Goal: Check status: Check status

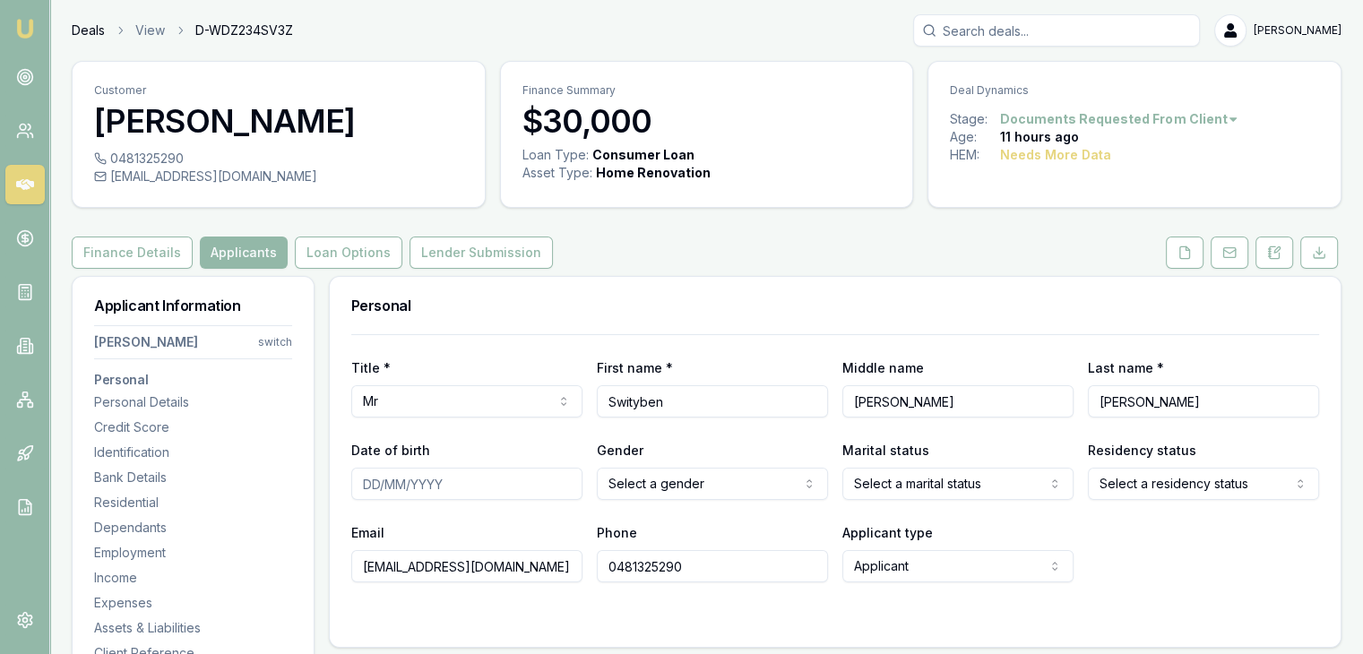
click at [72, 30] on link "Deals" at bounding box center [88, 31] width 33 height 18
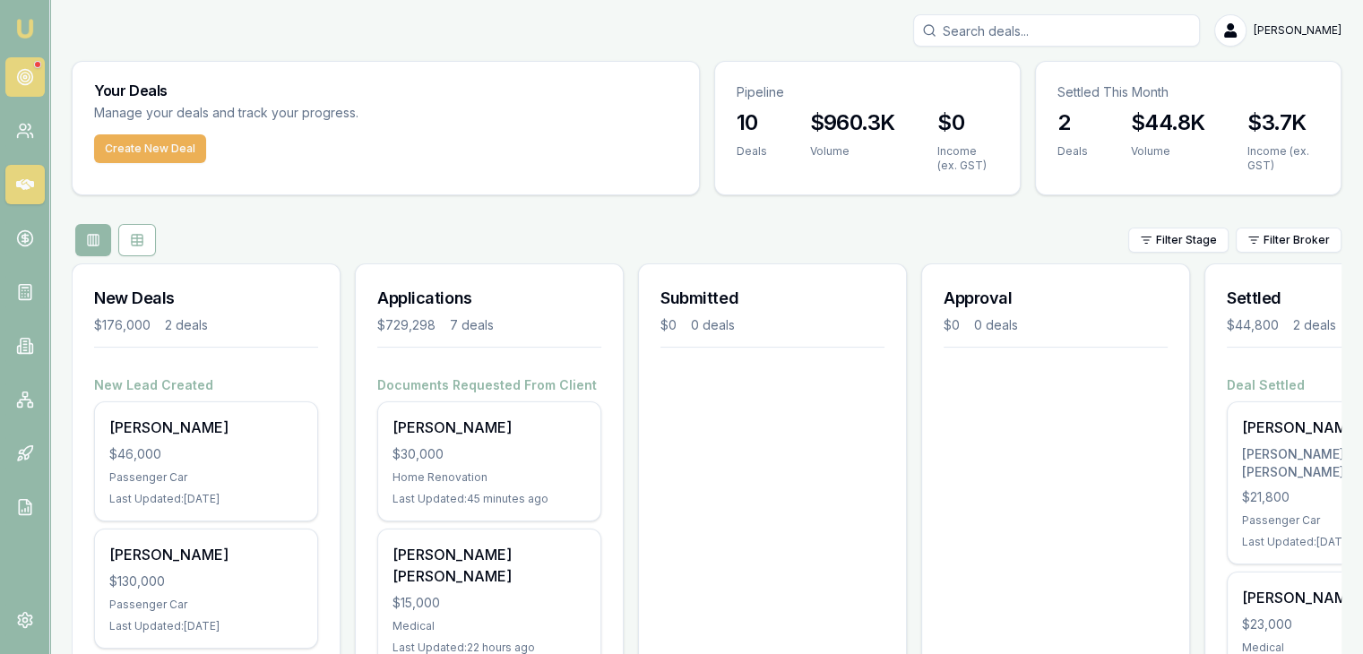
click at [32, 74] on icon at bounding box center [25, 77] width 18 height 18
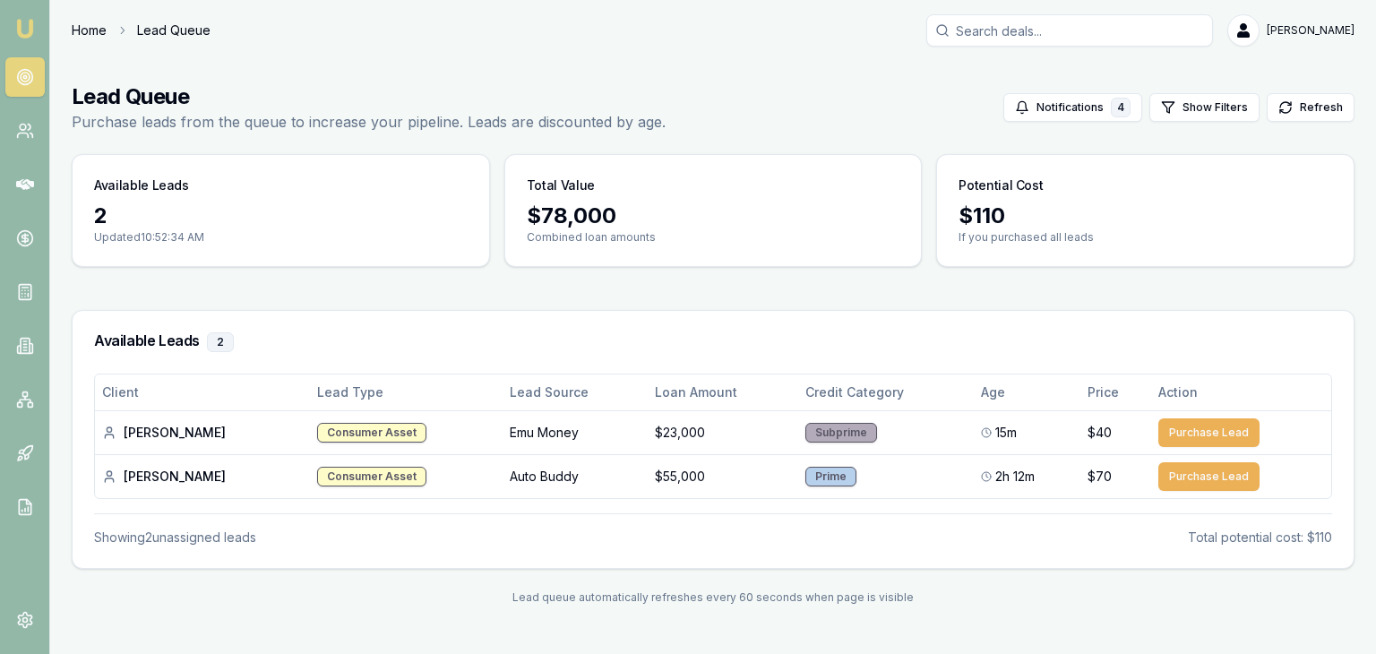
click at [101, 28] on link "Home" at bounding box center [89, 31] width 35 height 18
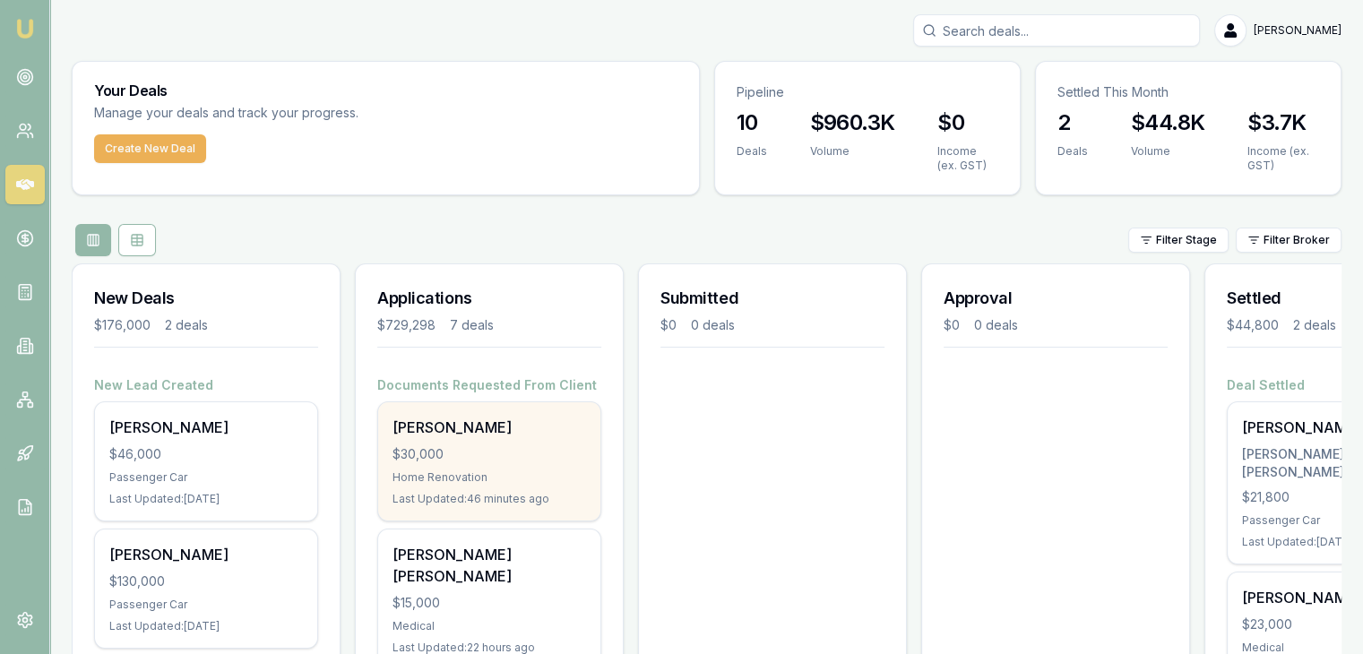
click at [440, 447] on div "$30,000" at bounding box center [489, 454] width 194 height 18
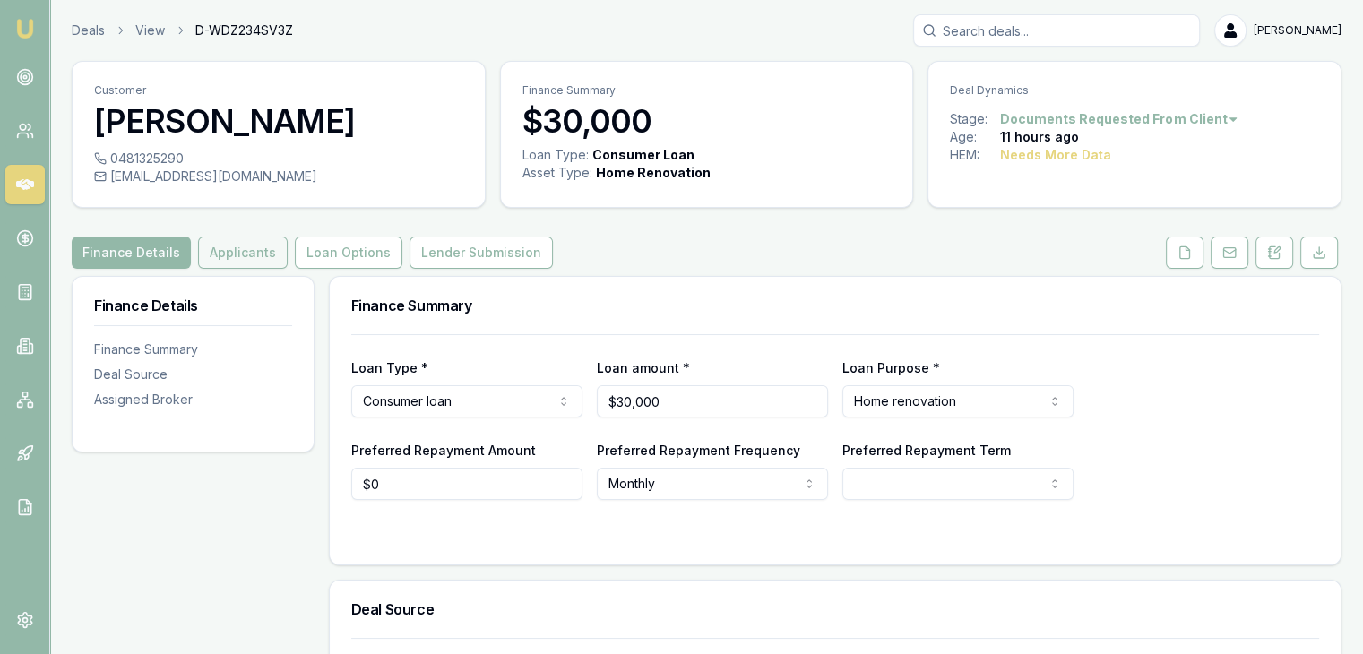
click at [257, 241] on button "Applicants" at bounding box center [243, 253] width 90 height 32
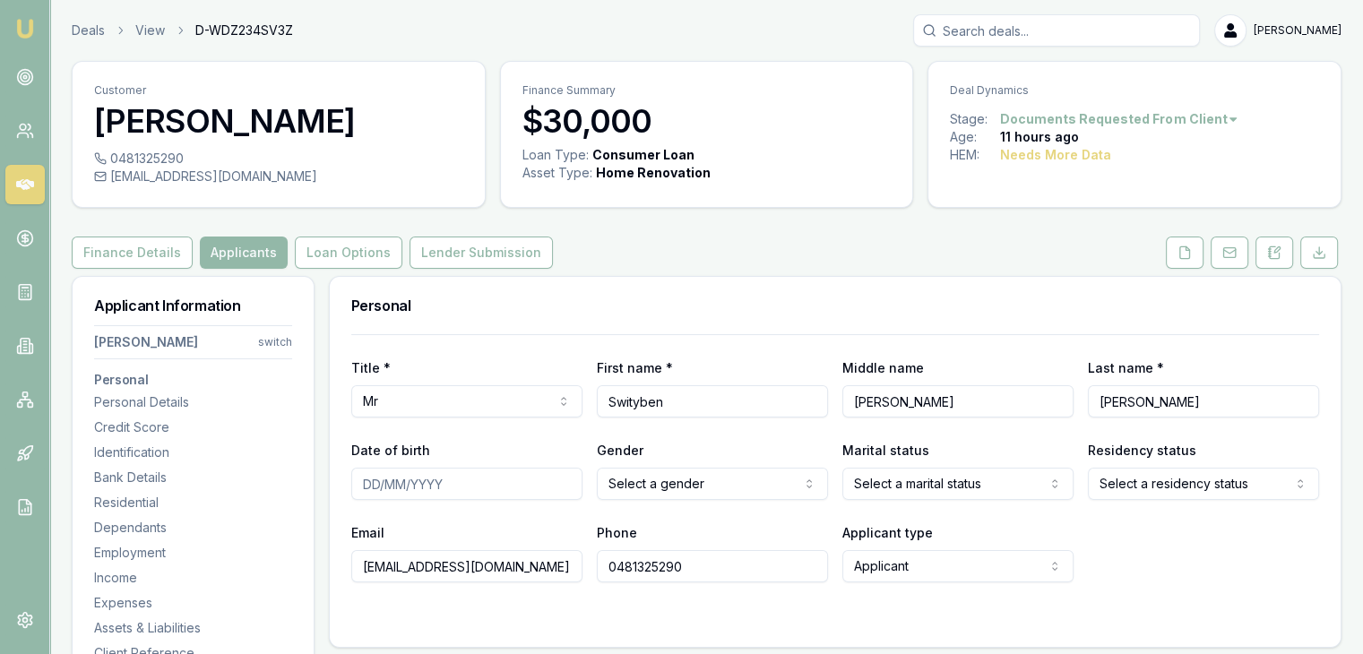
click at [1187, 258] on icon at bounding box center [1185, 252] width 10 height 12
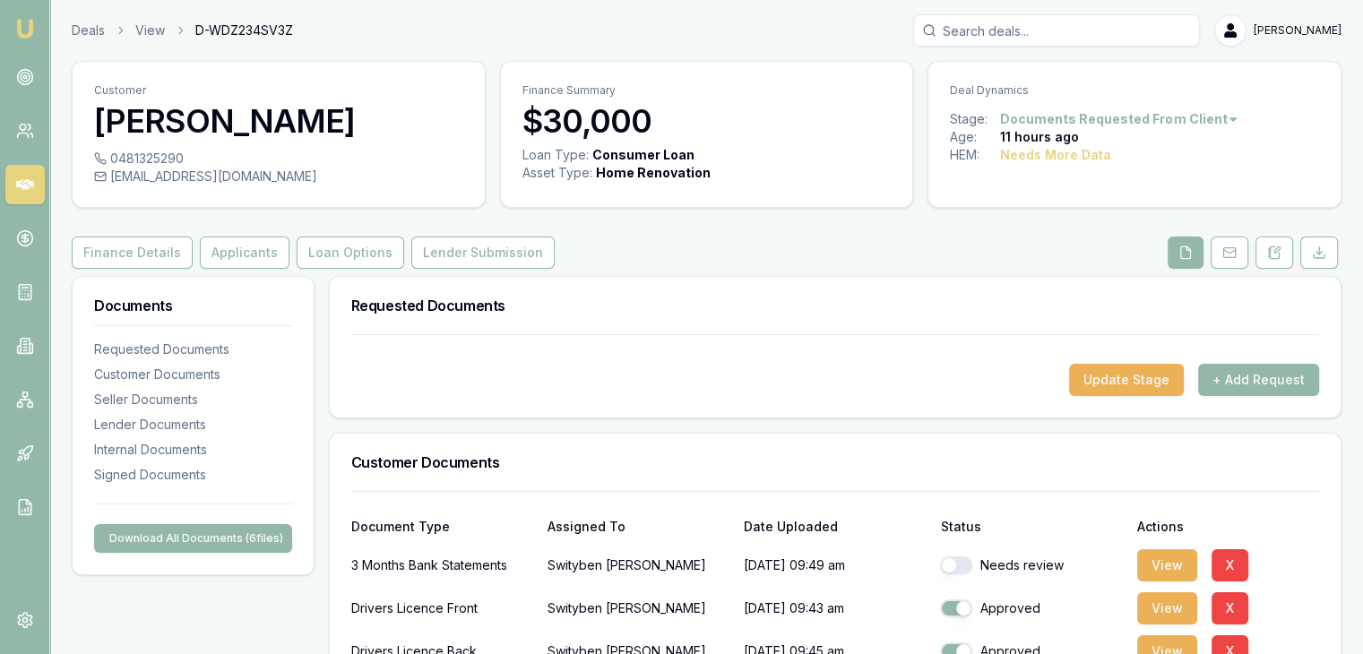
click at [948, 564] on button "button" at bounding box center [956, 565] width 32 height 18
checkbox input "true"
click at [1161, 560] on button "View" at bounding box center [1167, 565] width 60 height 32
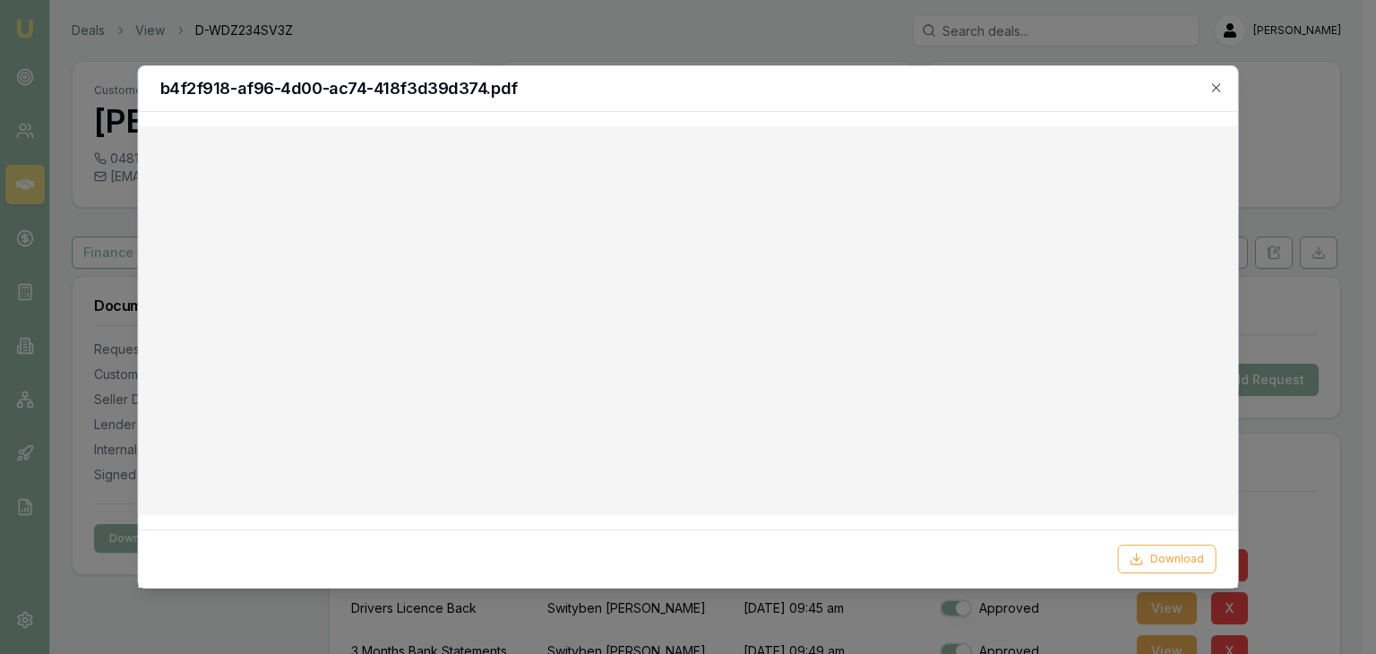
drag, startPoint x: 1215, startPoint y: 89, endPoint x: 1180, endPoint y: 62, distance: 44.1
click at [1213, 89] on icon "button" at bounding box center [1216, 88] width 14 height 14
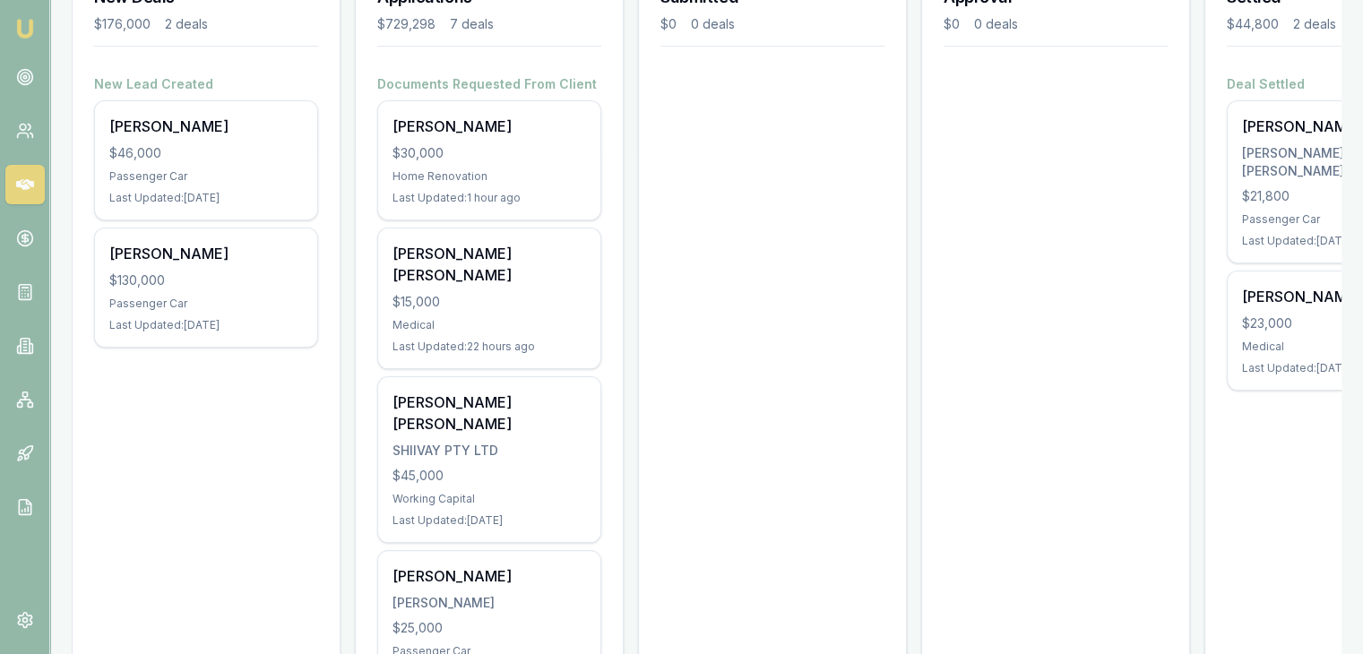
scroll to position [304, 0]
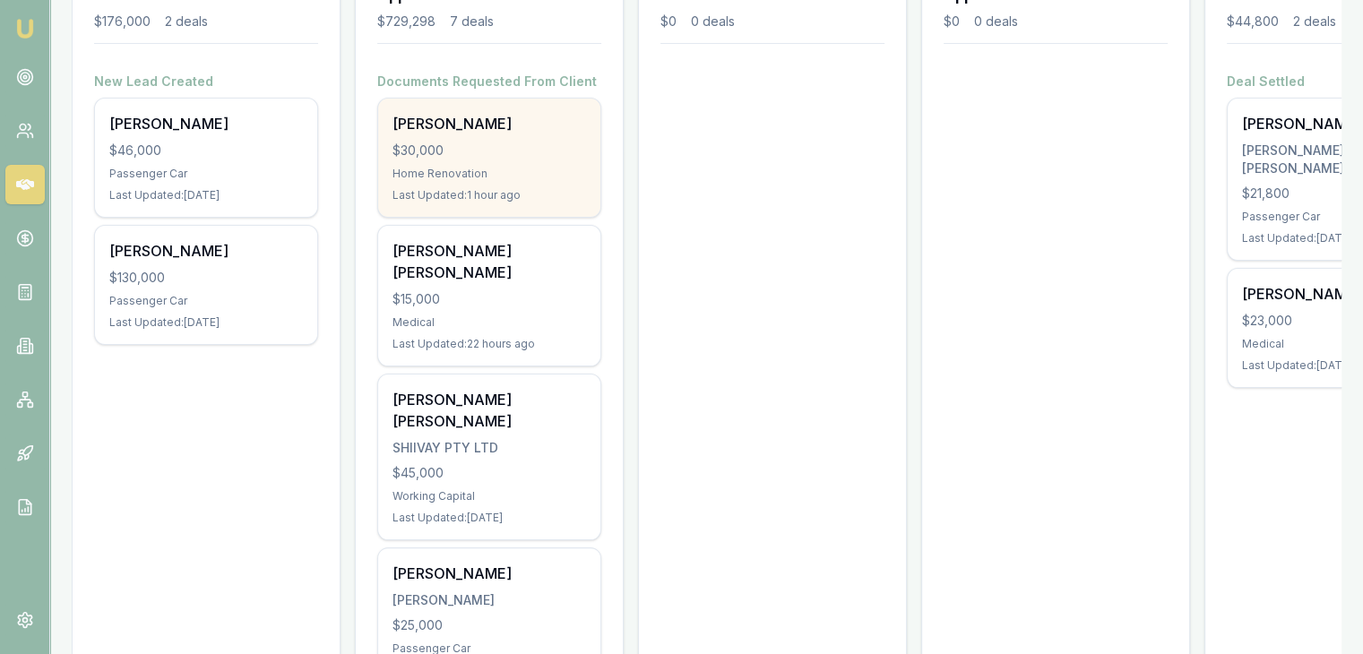
click at [498, 191] on div "Last Updated: 1 hour ago" at bounding box center [489, 195] width 194 height 14
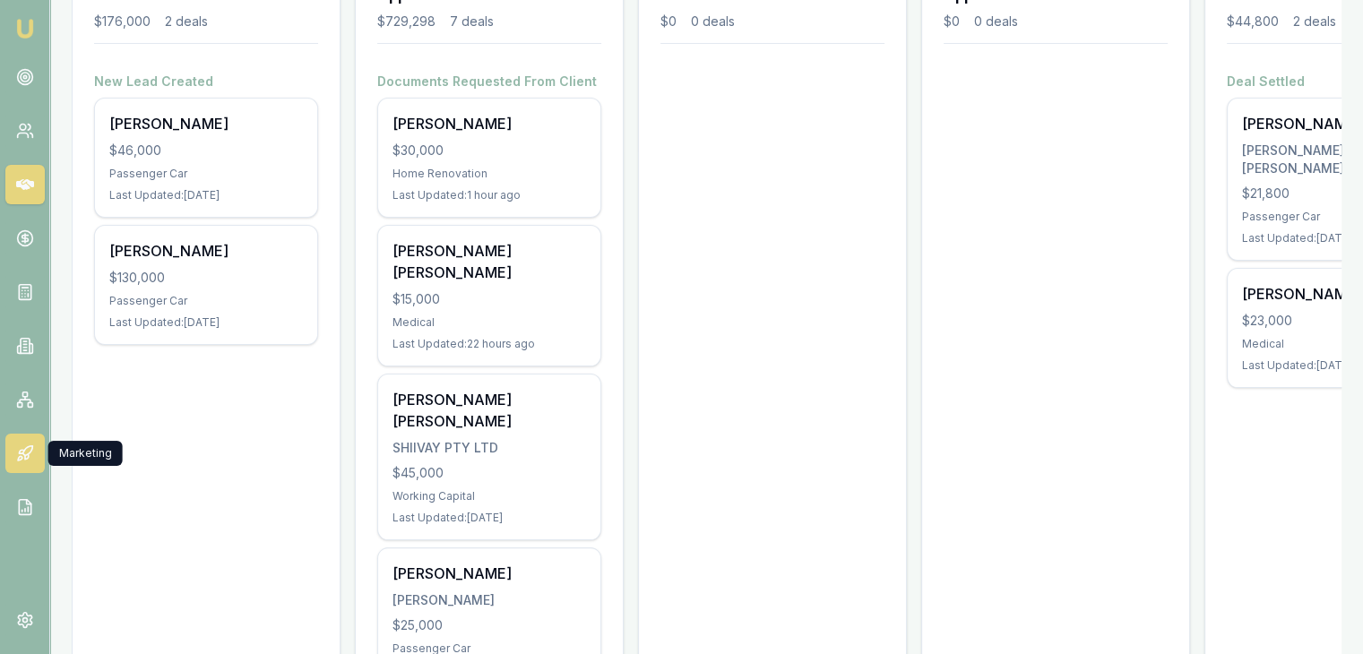
click at [16, 445] on icon at bounding box center [25, 453] width 18 height 18
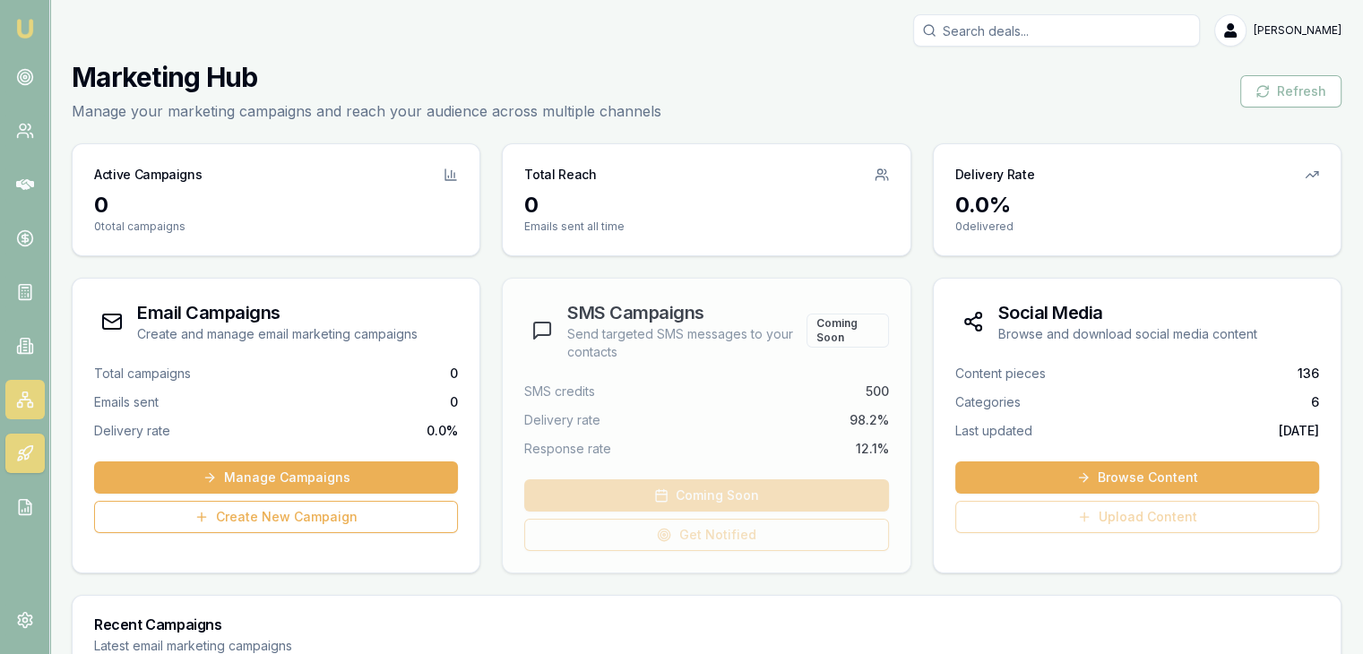
click at [37, 407] on link at bounding box center [24, 399] width 39 height 39
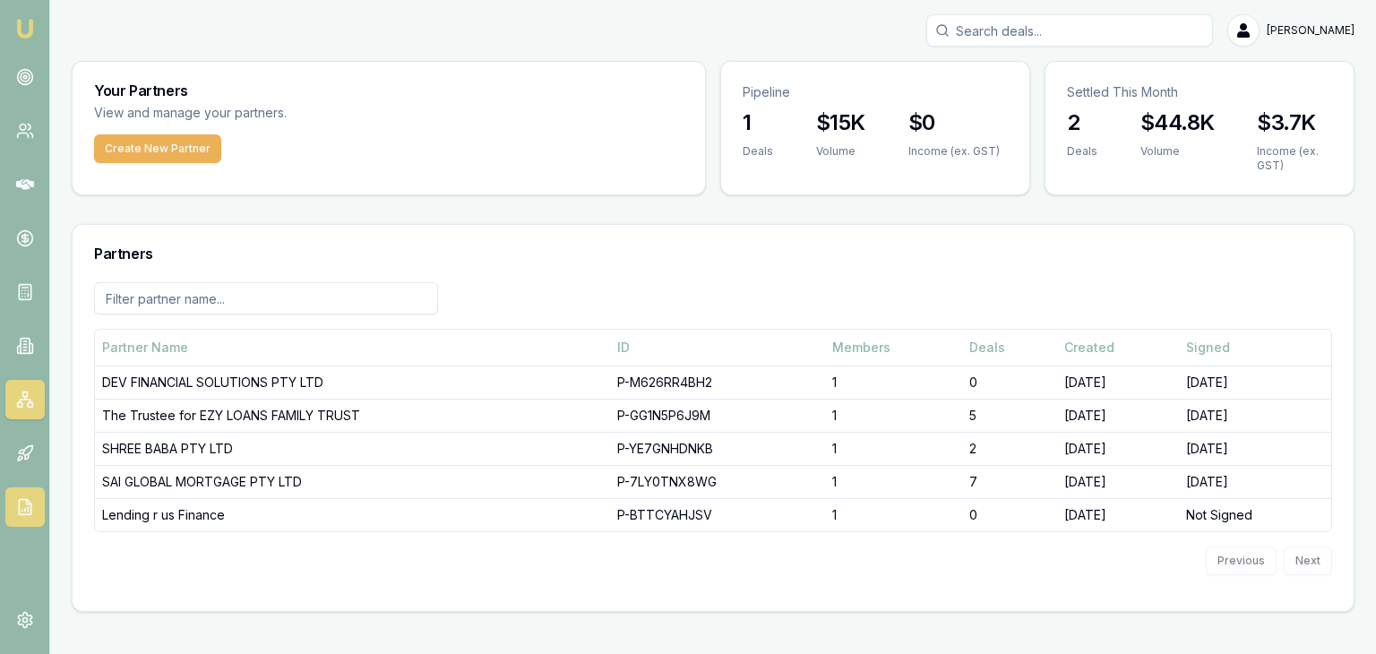
click at [20, 502] on icon at bounding box center [25, 507] width 18 height 18
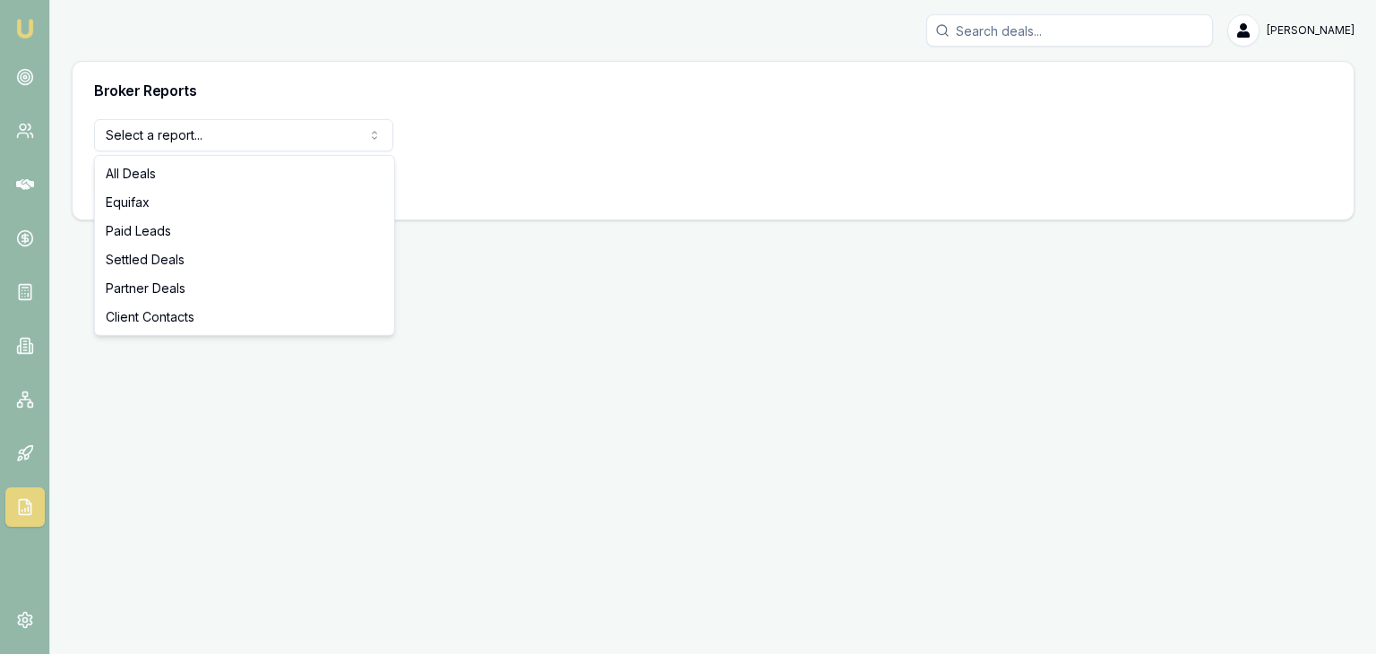
click at [248, 125] on html "Emu Broker Pinkesh Patel Toggle Menu Broker Reports Select a report... All Deal…" at bounding box center [688, 327] width 1376 height 654
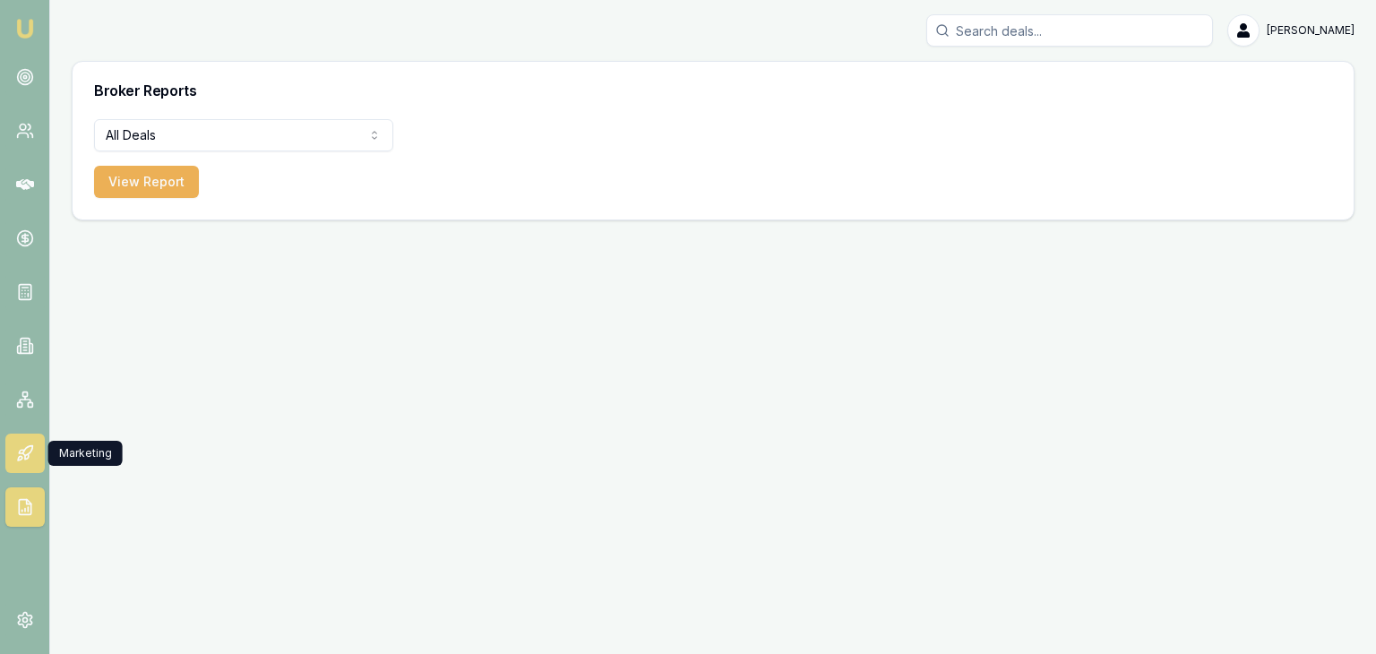
click at [22, 437] on link at bounding box center [24, 453] width 39 height 39
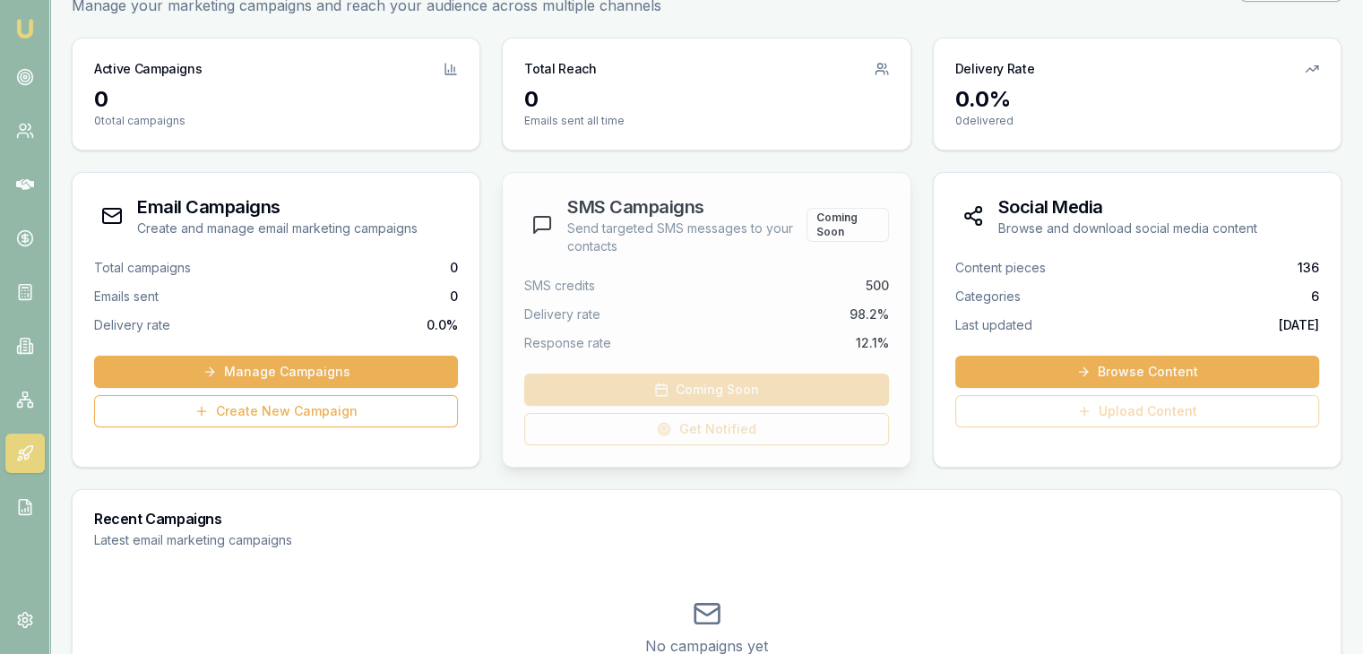
scroll to position [58, 0]
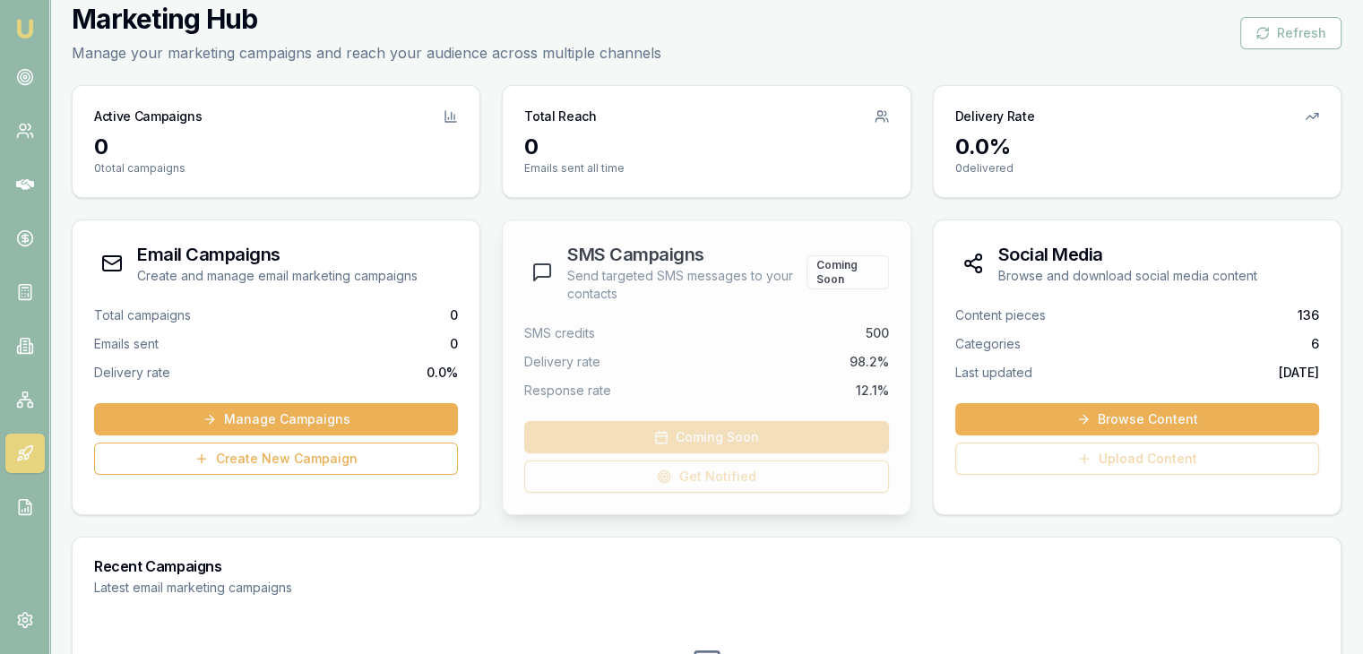
click at [759, 273] on p "Send targeted SMS messages to your contacts" at bounding box center [686, 285] width 238 height 36
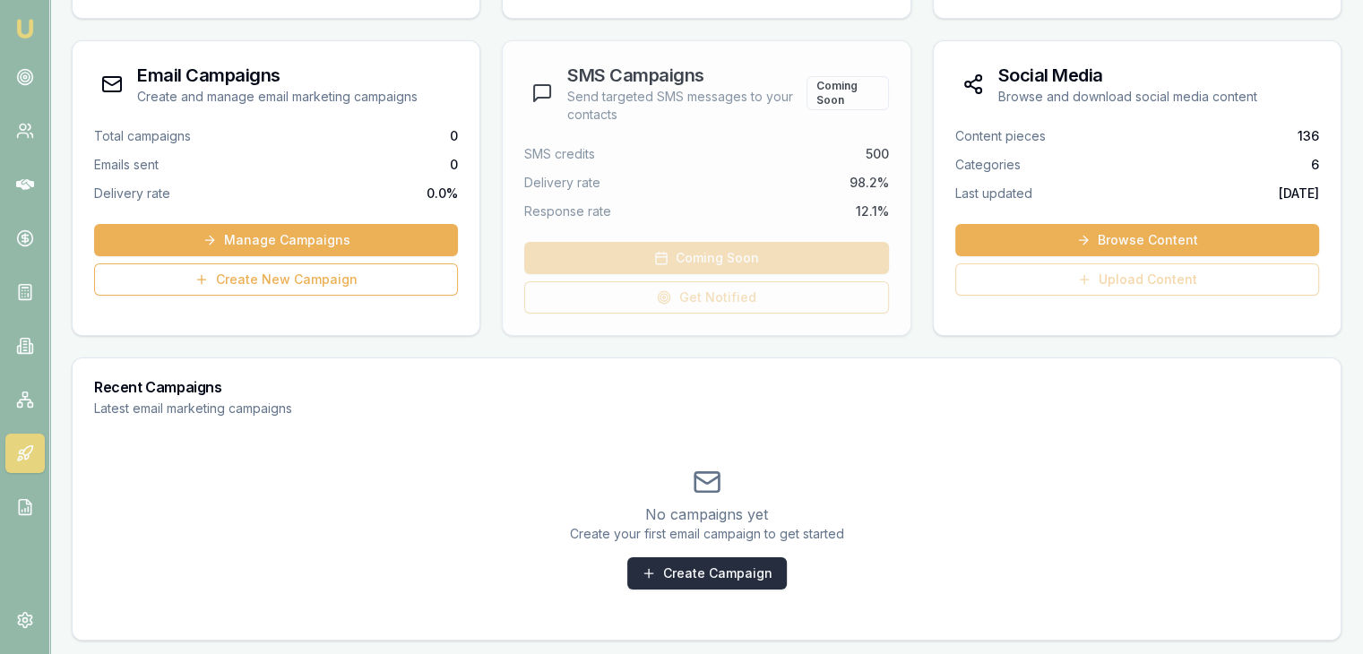
click at [695, 574] on link "Create Campaign" at bounding box center [707, 573] width 160 height 32
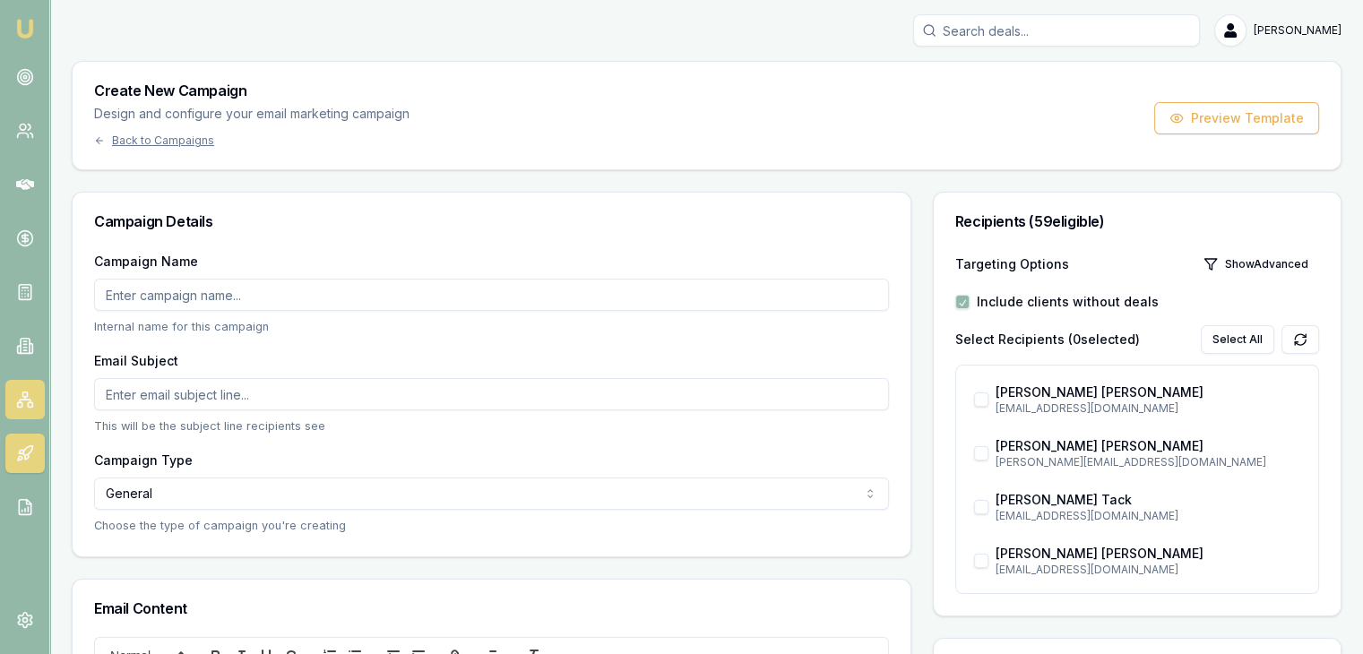
click at [19, 397] on icon at bounding box center [25, 400] width 18 height 18
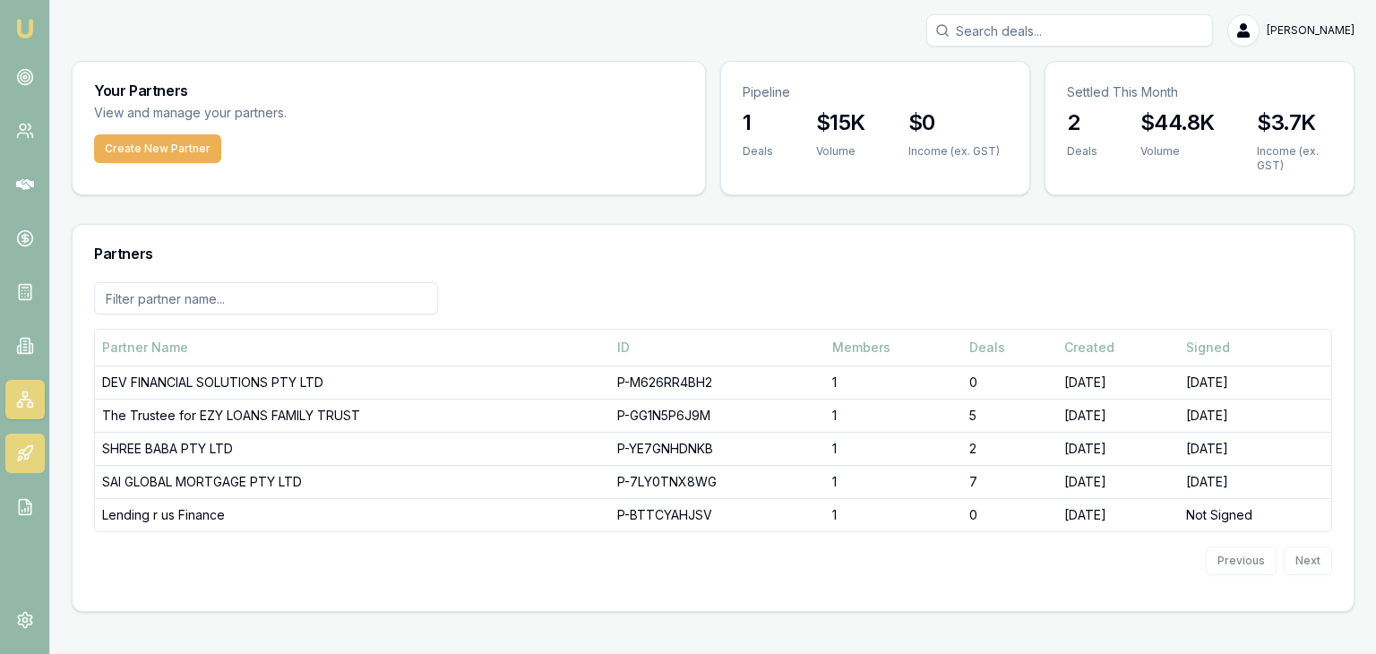
click at [16, 461] on icon at bounding box center [25, 453] width 18 height 18
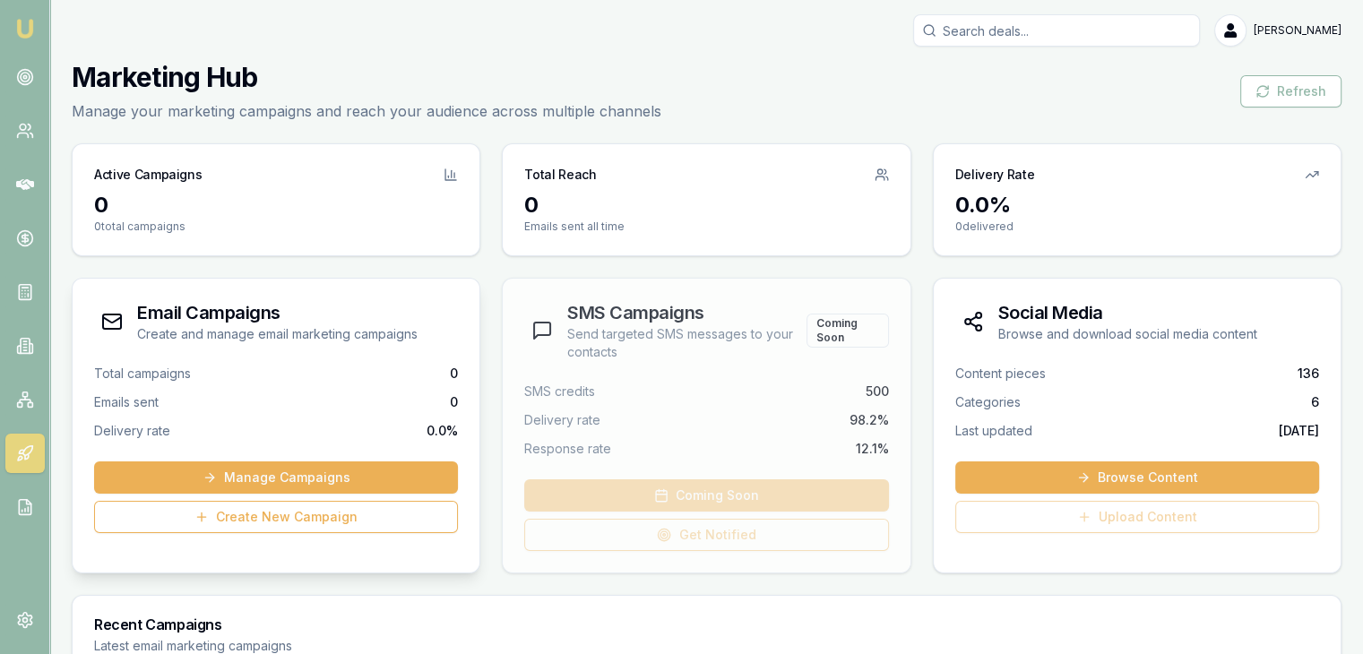
click at [254, 315] on h3 "Email Campaigns" at bounding box center [277, 312] width 280 height 25
click at [29, 79] on circle at bounding box center [25, 77] width 9 height 9
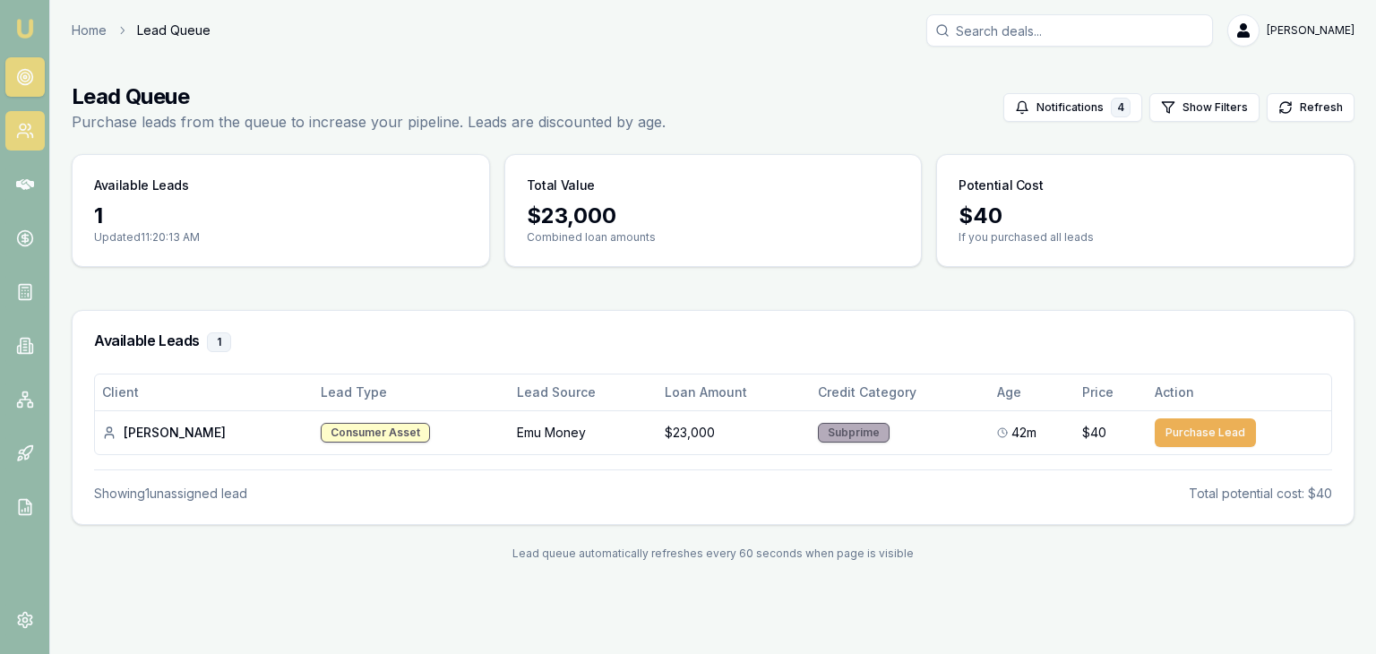
click at [11, 134] on link at bounding box center [24, 130] width 39 height 39
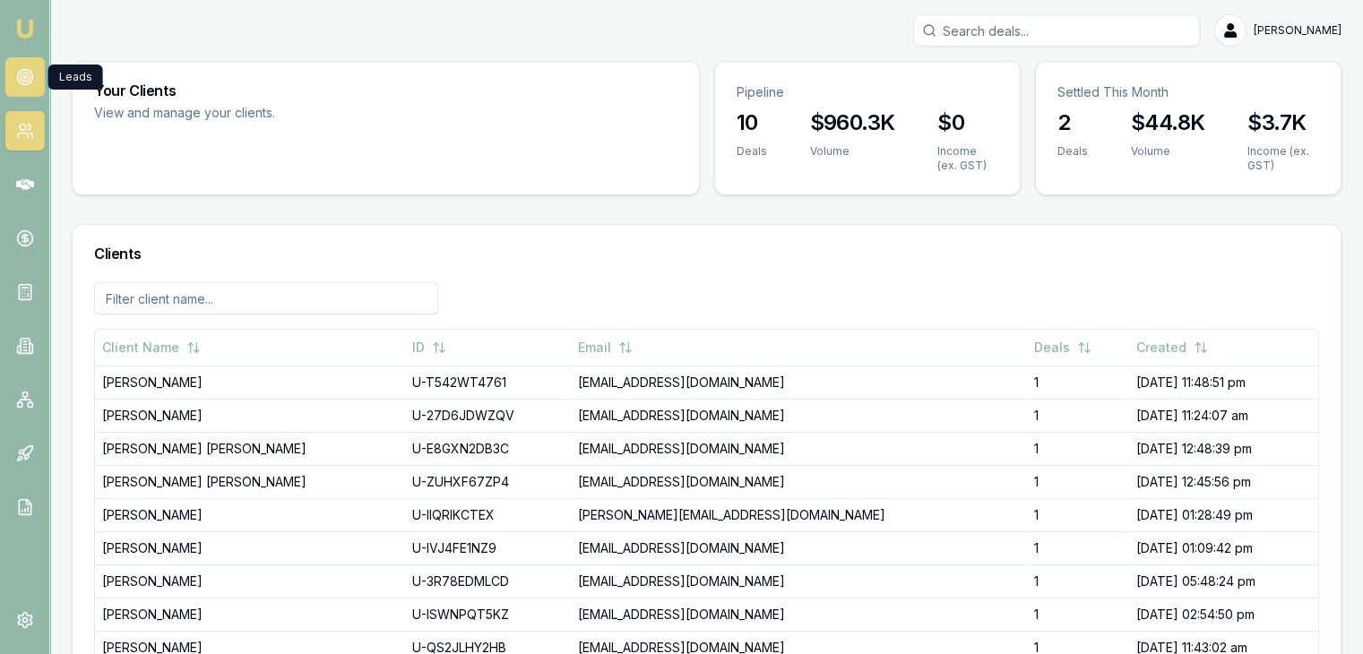
click at [10, 80] on link at bounding box center [24, 76] width 39 height 39
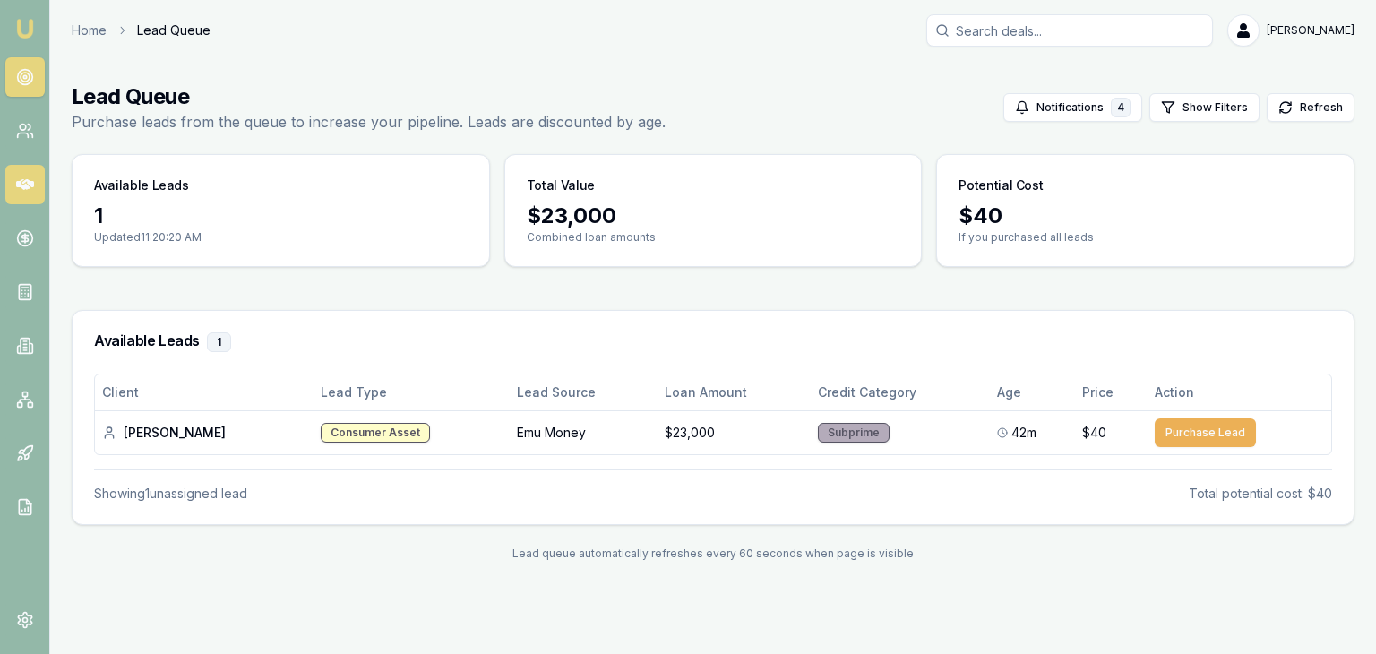
click at [6, 180] on link at bounding box center [24, 184] width 39 height 39
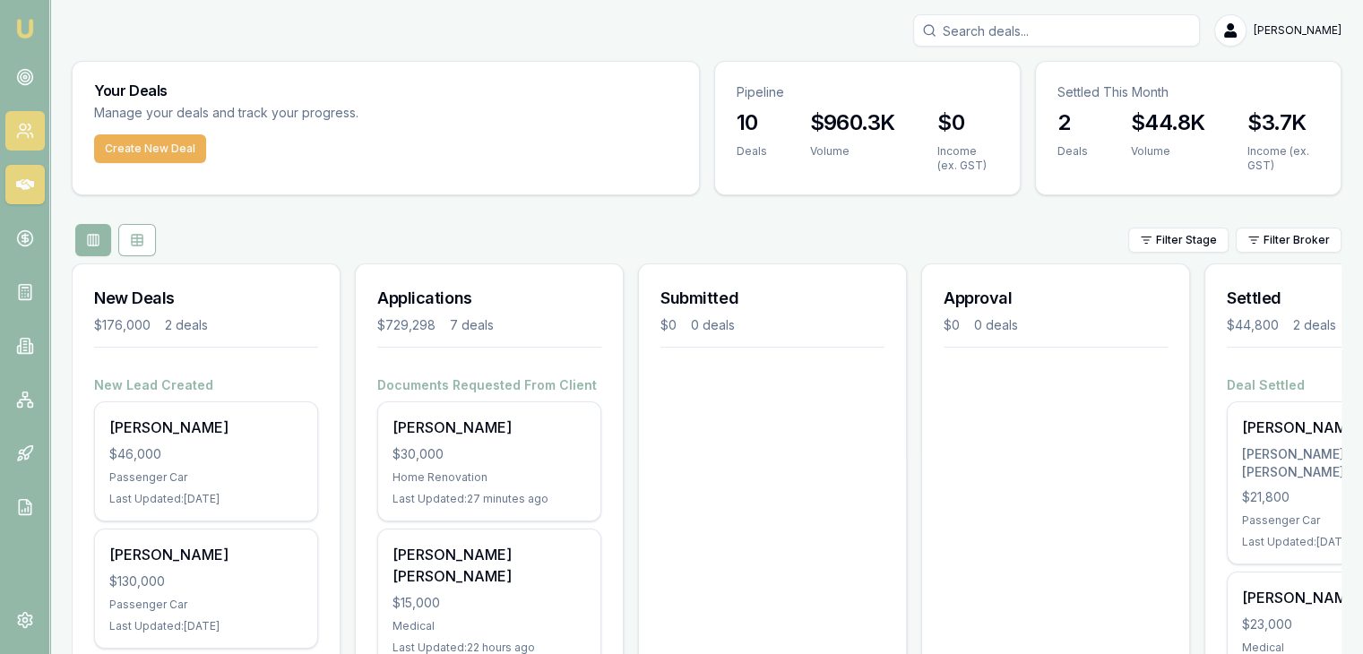
click at [16, 129] on icon at bounding box center [25, 131] width 18 height 18
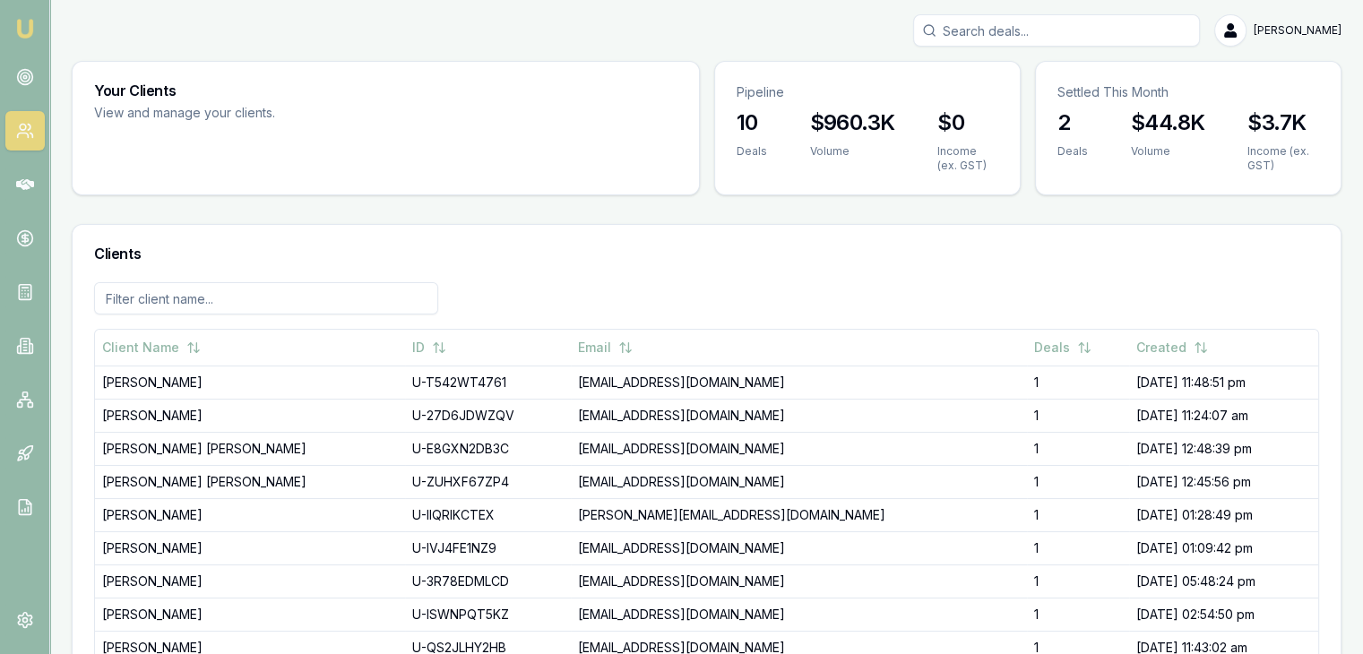
click at [544, 282] on div at bounding box center [706, 305] width 1225 height 47
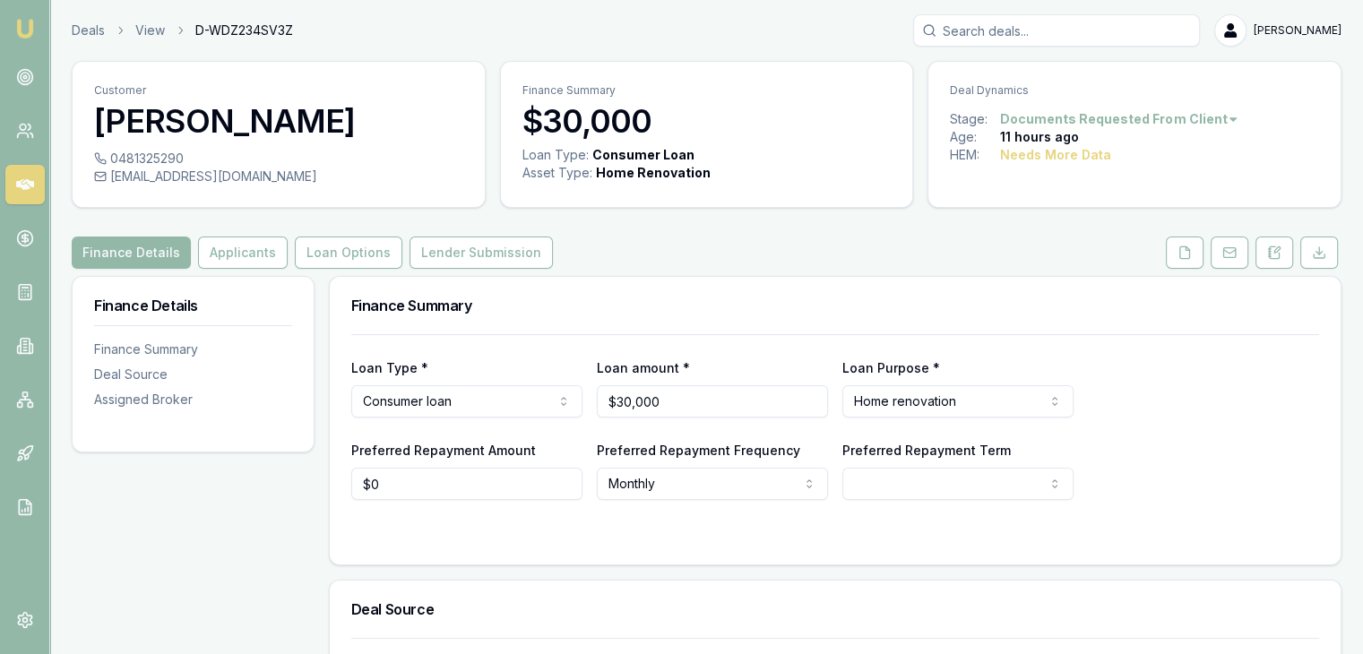
click at [638, 227] on div "Customer Swityben Patel 0481325290 situpatel196@gmail.com Finance Summary $30,0…" at bounding box center [707, 543] width 1270 height 965
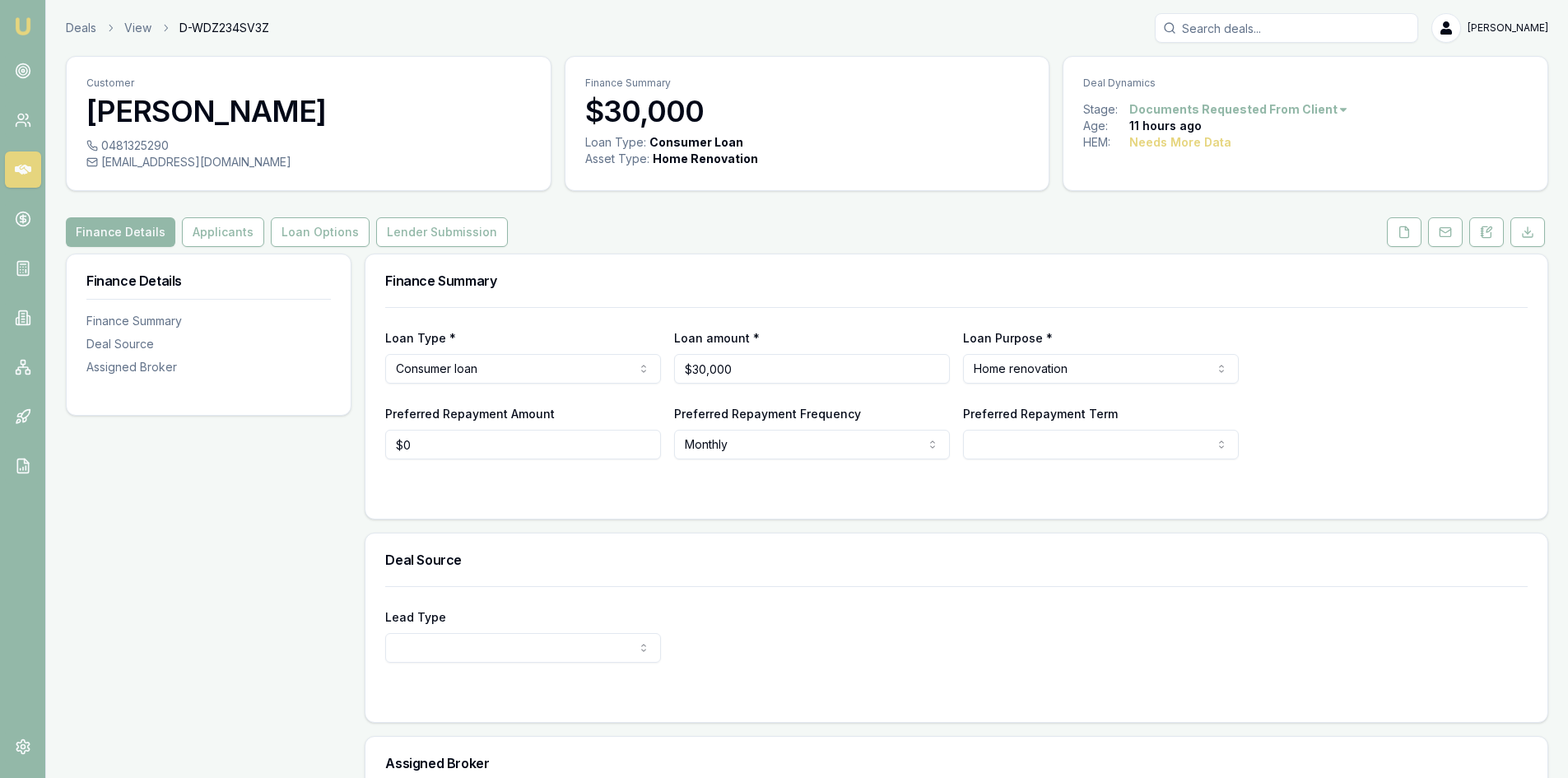
click at [13, 28] on img at bounding box center [23, 27] width 20 height 20
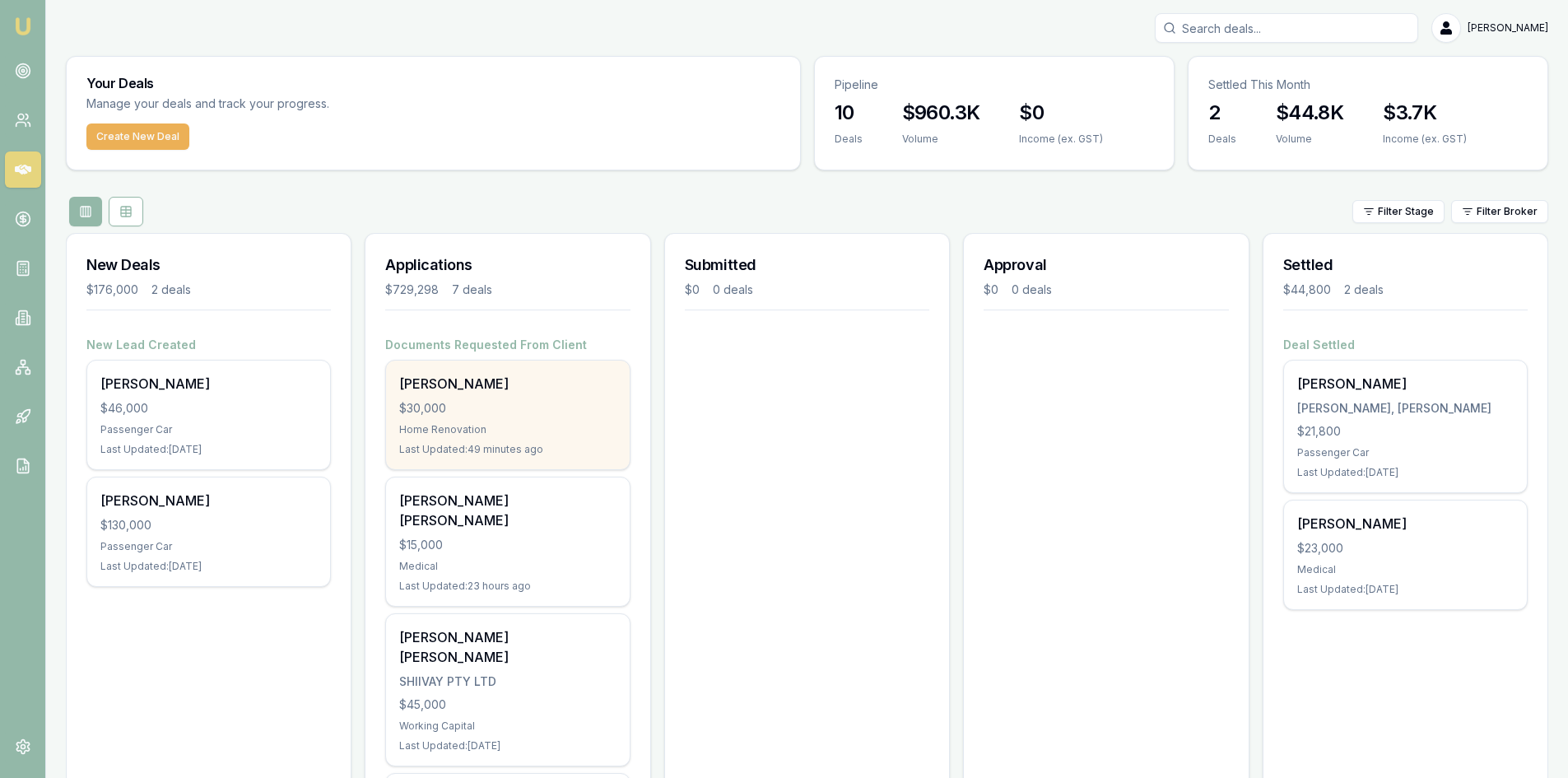
click at [470, 408] on div "$30,000" at bounding box center [508, 409] width 217 height 17
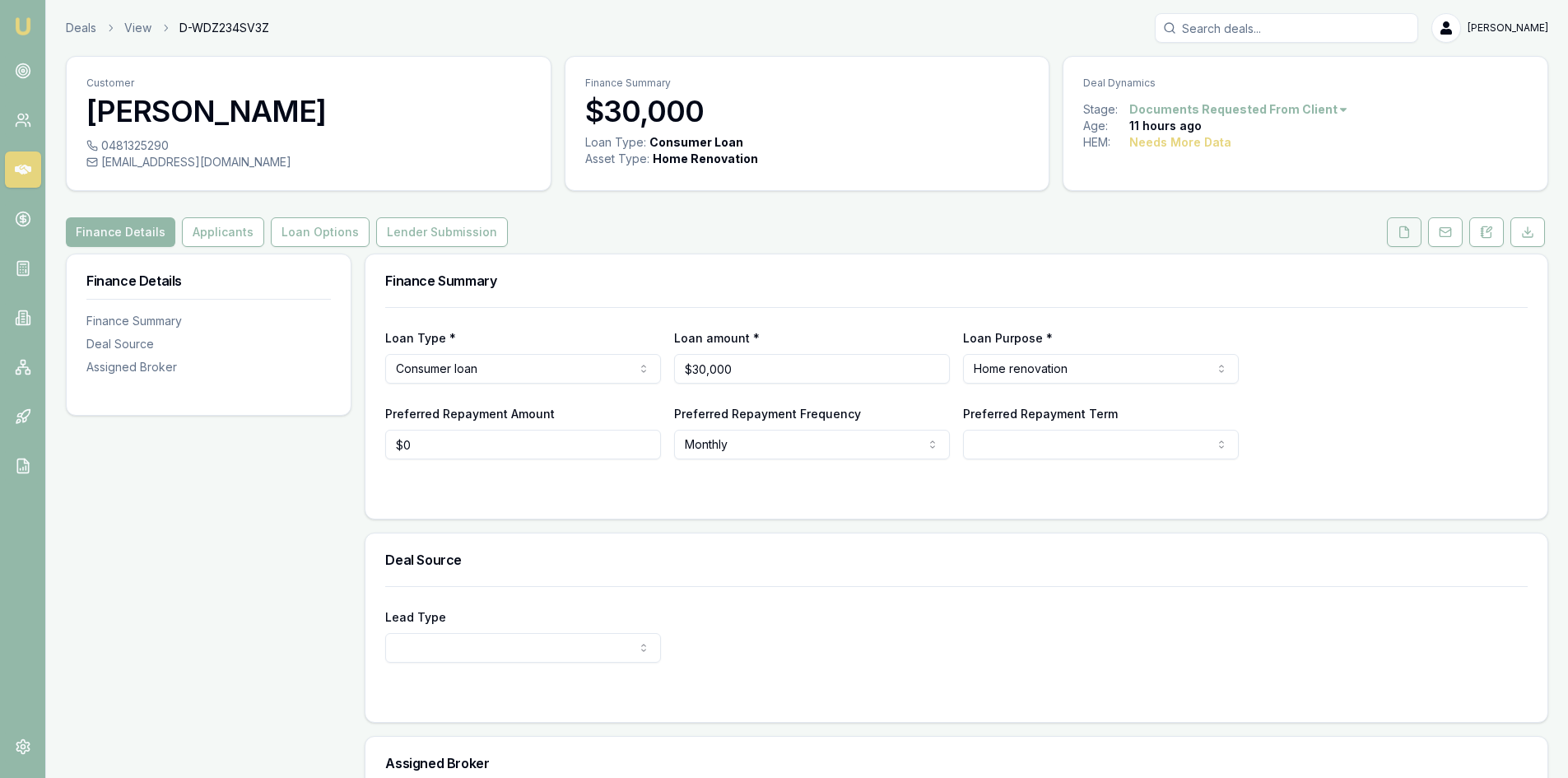
click at [1403, 231] on icon at bounding box center [1404, 232] width 13 height 13
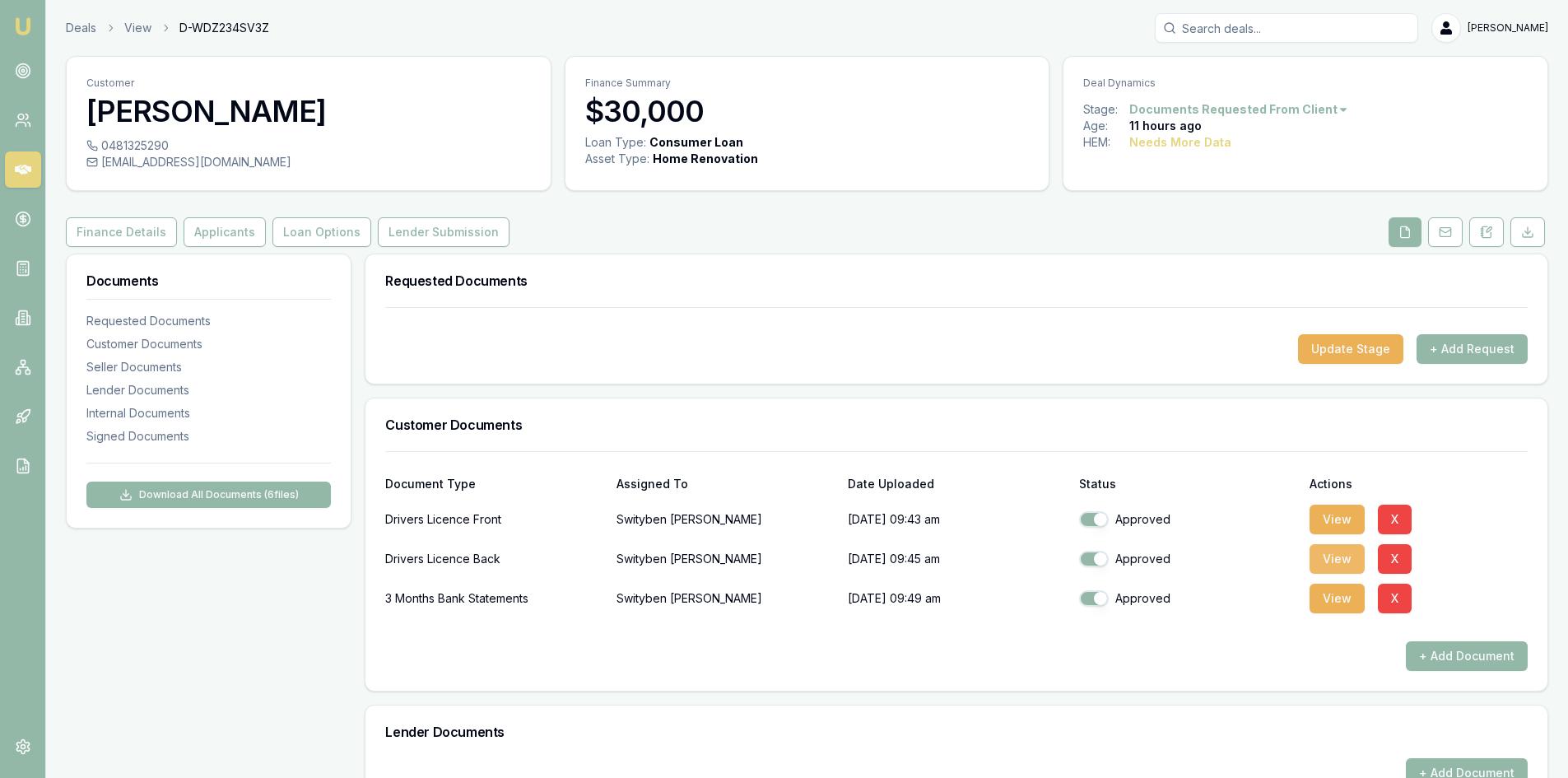
click at [1333, 564] on button "View" at bounding box center [1337, 558] width 55 height 29
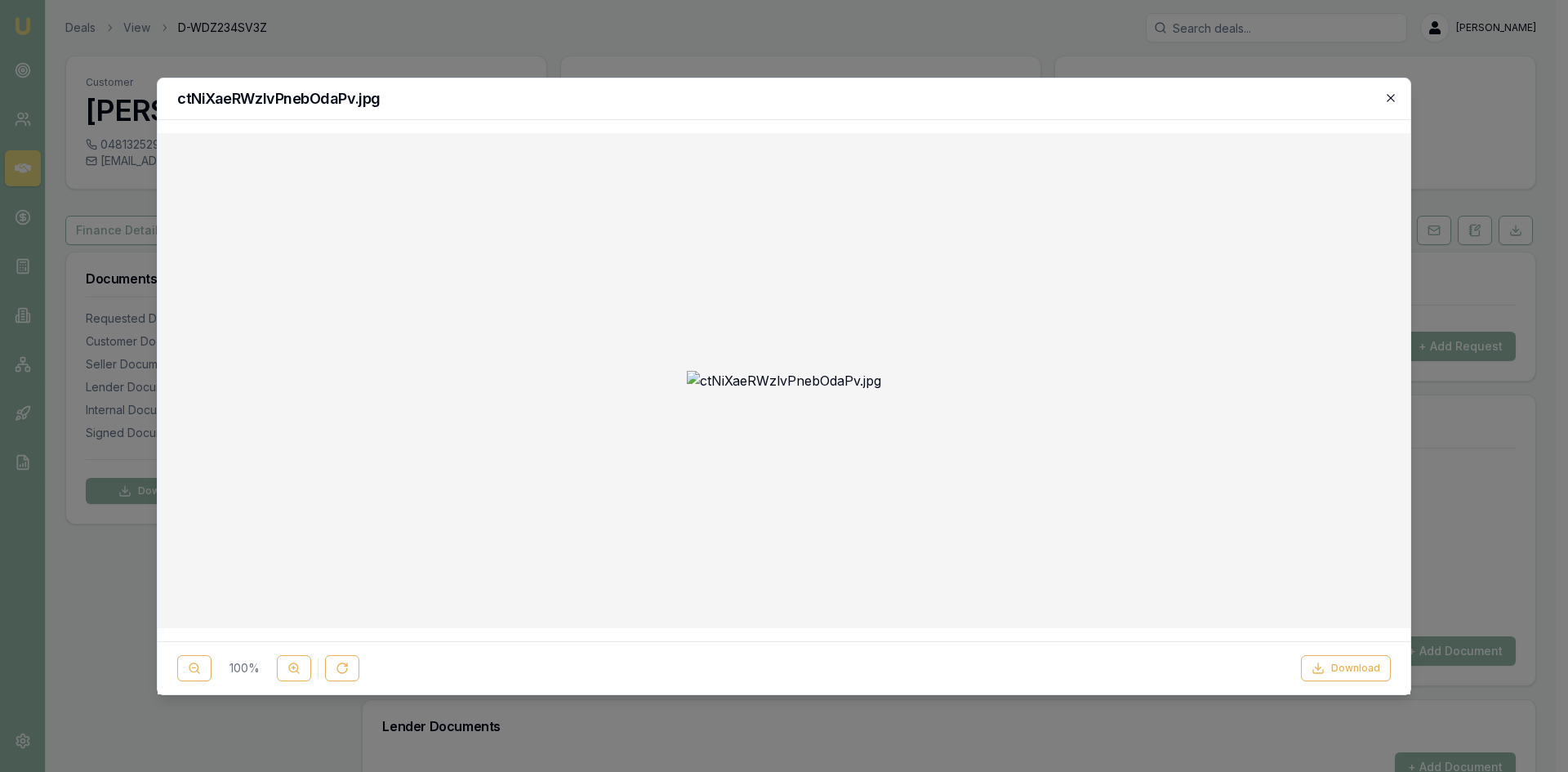
click at [1389, 92] on icon "button" at bounding box center [1390, 98] width 13 height 13
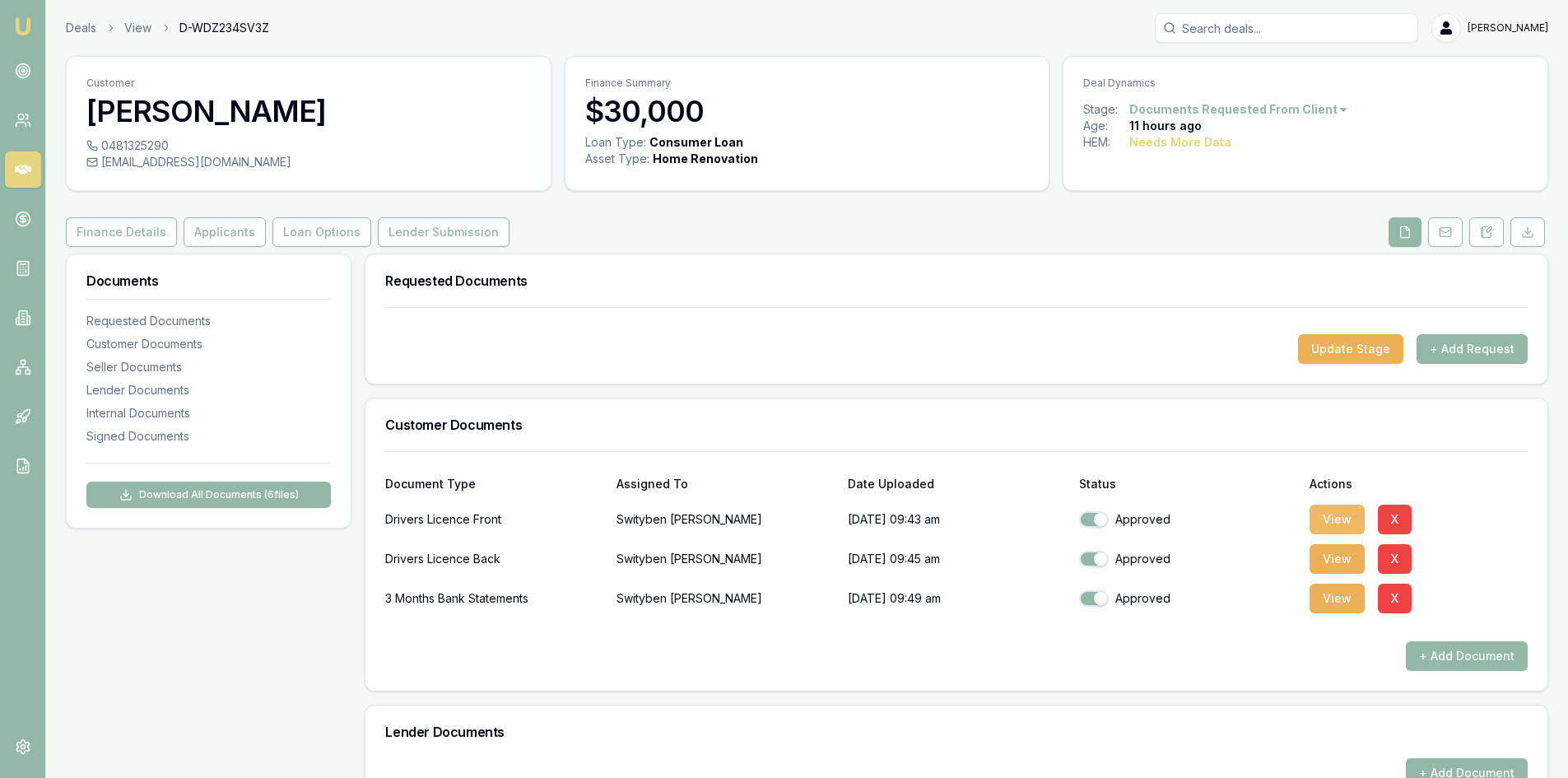
click at [1337, 524] on button "View" at bounding box center [1337, 519] width 55 height 29
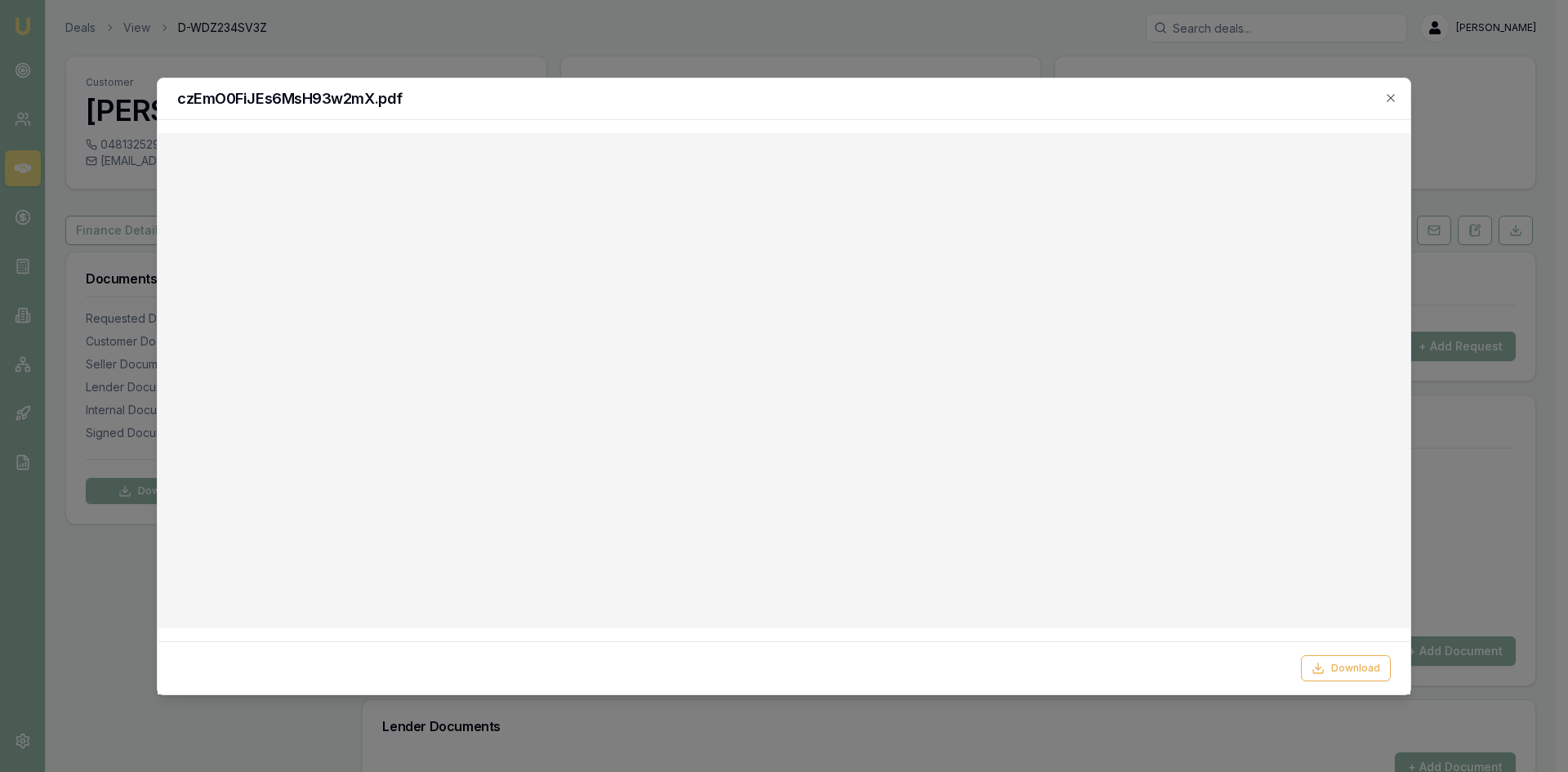
click at [1399, 102] on div "czEmO0FiJEs6MsH93w2mX.pdf" at bounding box center [784, 99] width 1253 height 42
click at [1391, 98] on icon "button" at bounding box center [1390, 98] width 7 height 7
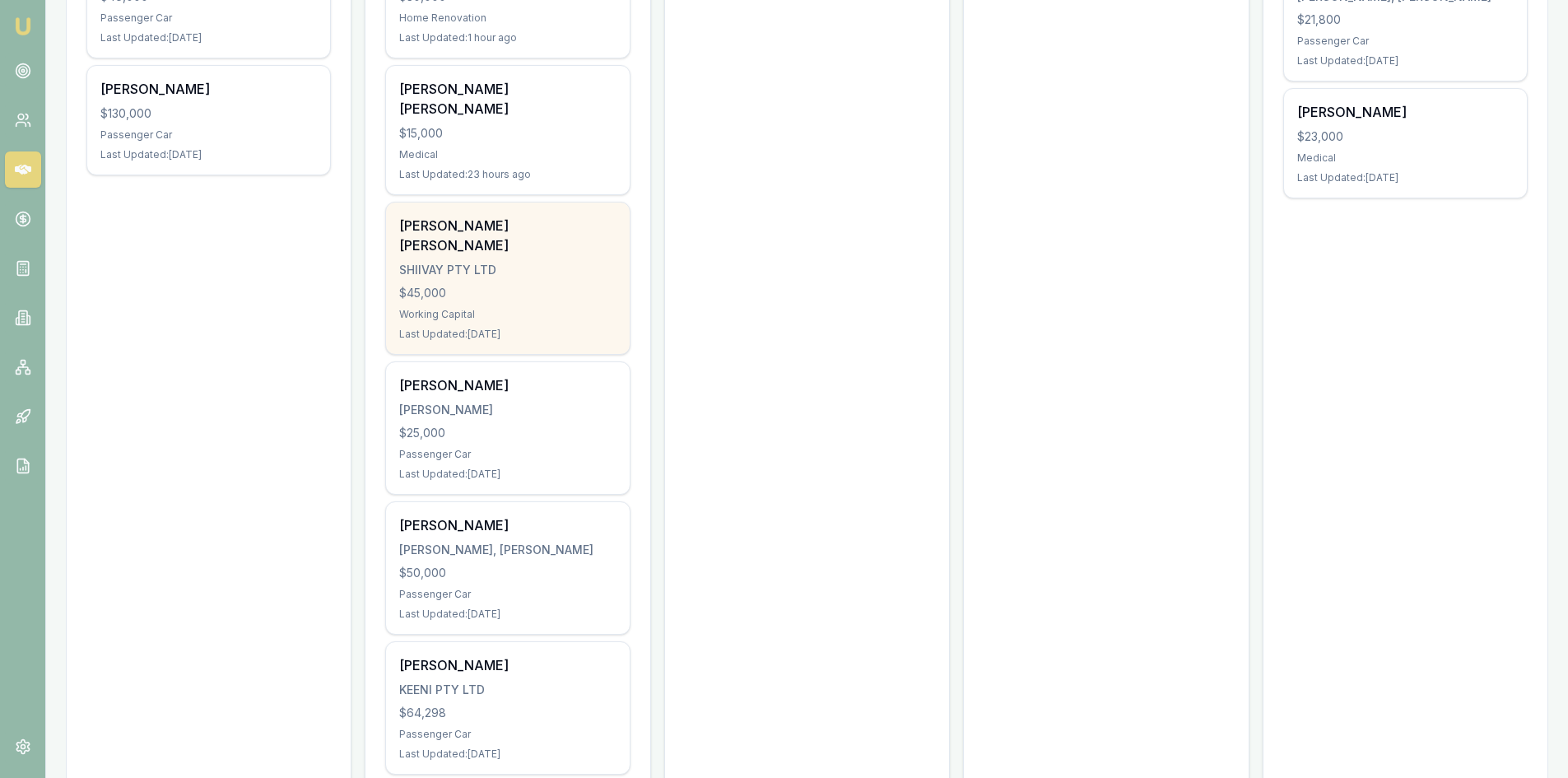
scroll to position [494, 0]
